Goal: Use online tool/utility: Utilize a website feature to perform a specific function

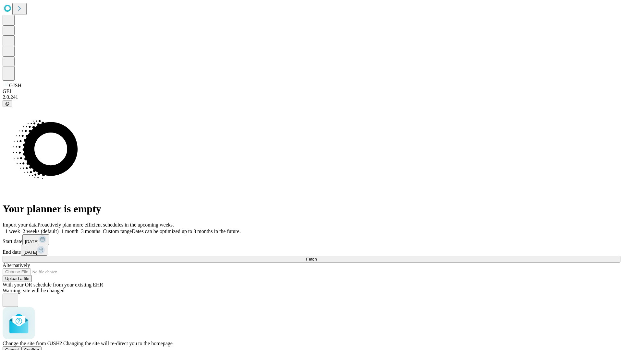
click at [39, 348] on span "Confirm" at bounding box center [31, 350] width 15 height 5
click at [20, 229] on label "1 week" at bounding box center [12, 232] width 18 height 6
click at [317, 257] on span "Fetch" at bounding box center [311, 259] width 11 height 5
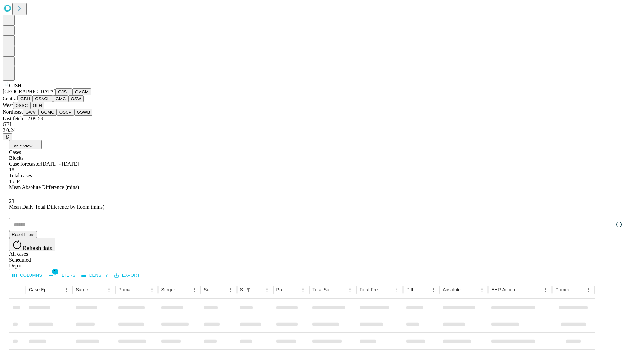
click at [72, 95] on button "GMCM" at bounding box center [81, 92] width 19 height 7
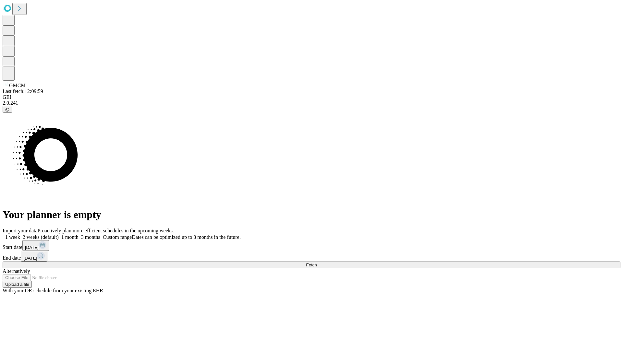
click at [20, 235] on label "1 week" at bounding box center [12, 238] width 18 height 6
click at [317, 263] on span "Fetch" at bounding box center [311, 265] width 11 height 5
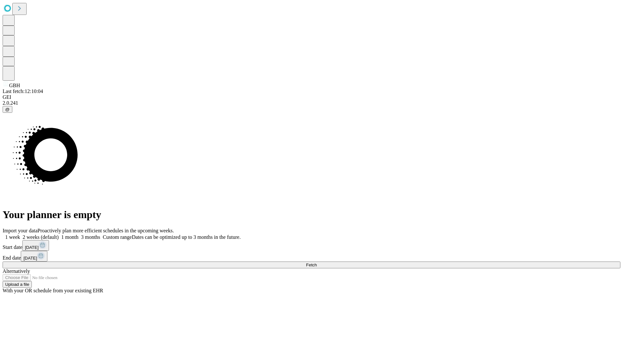
click at [20, 235] on label "1 week" at bounding box center [12, 238] width 18 height 6
click at [317, 263] on span "Fetch" at bounding box center [311, 265] width 11 height 5
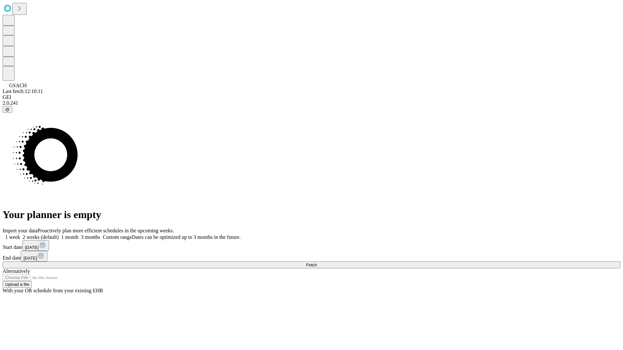
click at [20, 235] on label "1 week" at bounding box center [12, 238] width 18 height 6
click at [317, 263] on span "Fetch" at bounding box center [311, 265] width 11 height 5
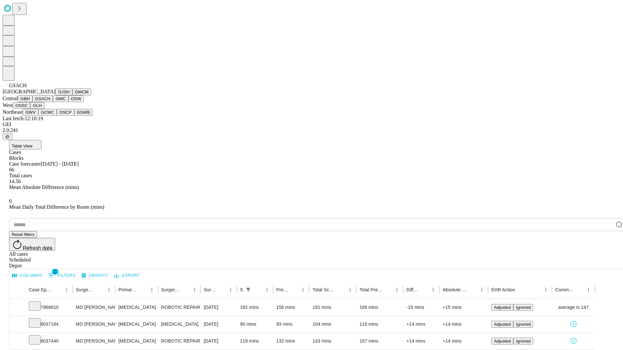
click at [53, 102] on button "GMC" at bounding box center [60, 98] width 15 height 7
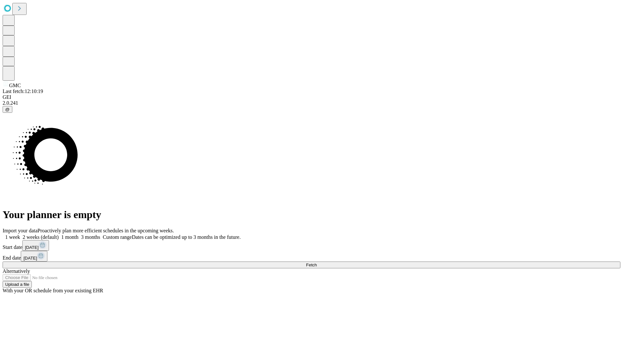
click at [20, 235] on label "1 week" at bounding box center [12, 238] width 18 height 6
click at [317, 263] on span "Fetch" at bounding box center [311, 265] width 11 height 5
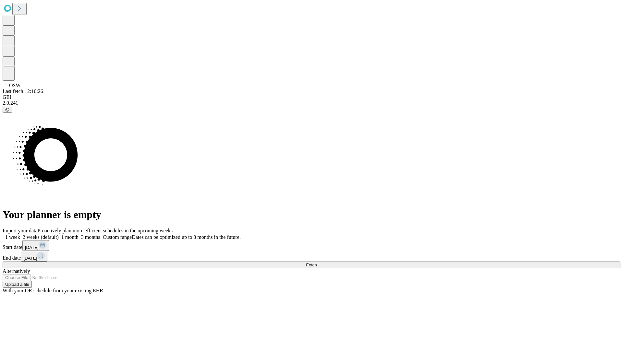
click at [20, 235] on label "1 week" at bounding box center [12, 238] width 18 height 6
click at [317, 263] on span "Fetch" at bounding box center [311, 265] width 11 height 5
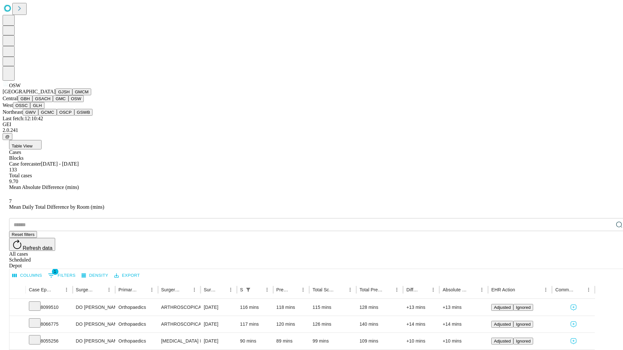
click at [30, 109] on button "OSSC" at bounding box center [22, 105] width 18 height 7
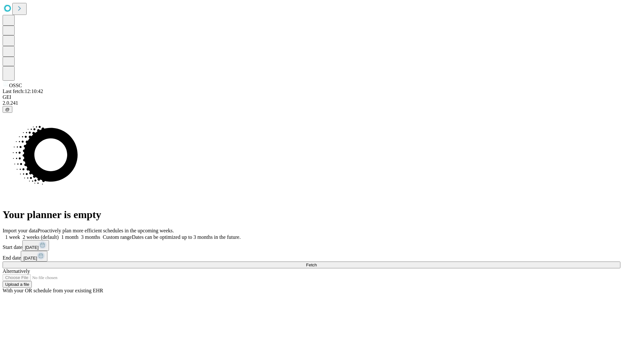
click at [20, 235] on label "1 week" at bounding box center [12, 238] width 18 height 6
click at [317, 263] on span "Fetch" at bounding box center [311, 265] width 11 height 5
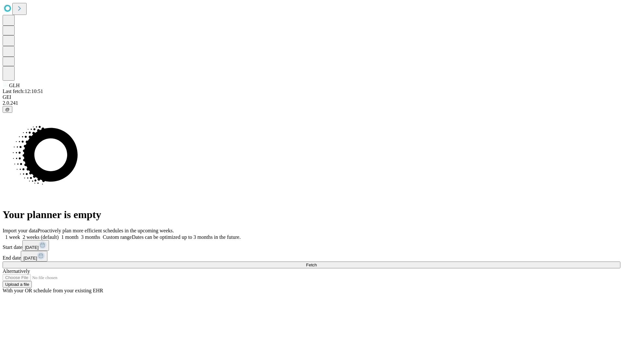
click at [20, 235] on label "1 week" at bounding box center [12, 238] width 18 height 6
click at [317, 263] on span "Fetch" at bounding box center [311, 265] width 11 height 5
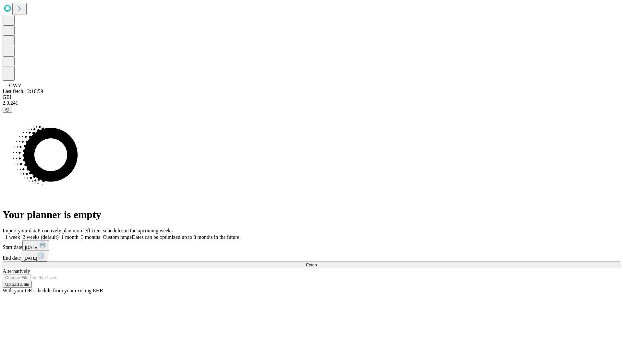
click at [20, 235] on label "1 week" at bounding box center [12, 238] width 18 height 6
click at [317, 263] on span "Fetch" at bounding box center [311, 265] width 11 height 5
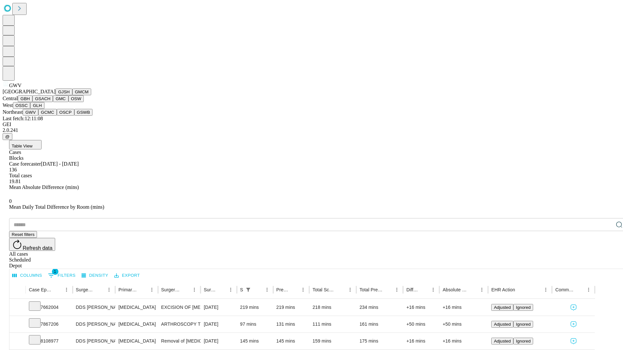
click at [50, 116] on button "GCMC" at bounding box center [47, 112] width 18 height 7
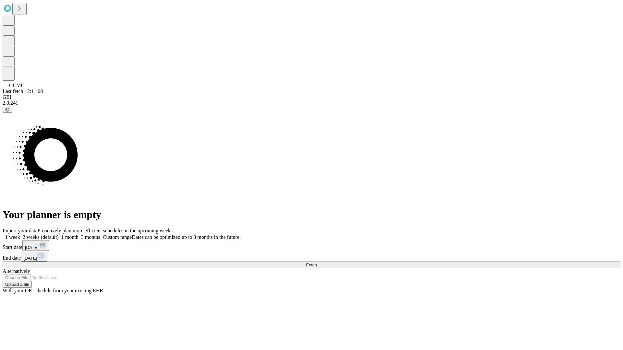
click at [20, 235] on label "1 week" at bounding box center [12, 238] width 18 height 6
click at [317, 263] on span "Fetch" at bounding box center [311, 265] width 11 height 5
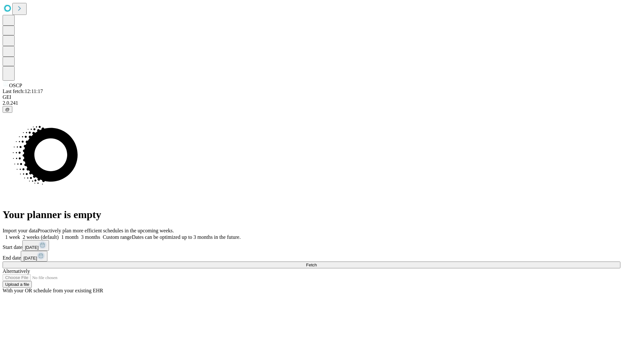
click at [20, 235] on label "1 week" at bounding box center [12, 238] width 18 height 6
click at [317, 263] on span "Fetch" at bounding box center [311, 265] width 11 height 5
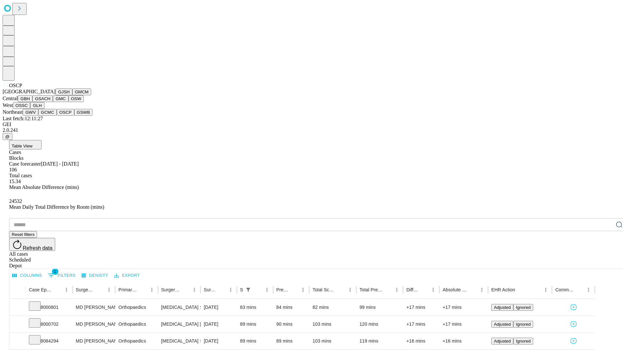
click at [74, 116] on button "GSWB" at bounding box center [83, 112] width 18 height 7
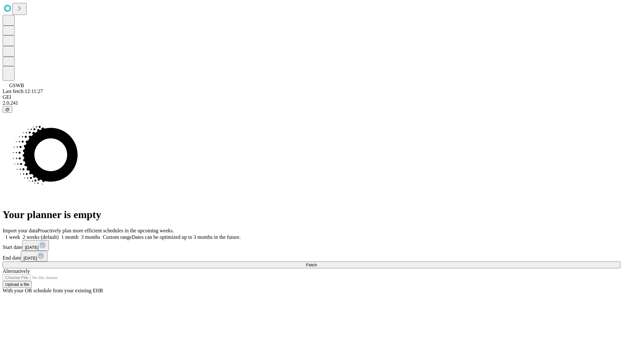
click at [20, 235] on label "1 week" at bounding box center [12, 238] width 18 height 6
click at [317, 263] on span "Fetch" at bounding box center [311, 265] width 11 height 5
